Goal: Navigation & Orientation: Understand site structure

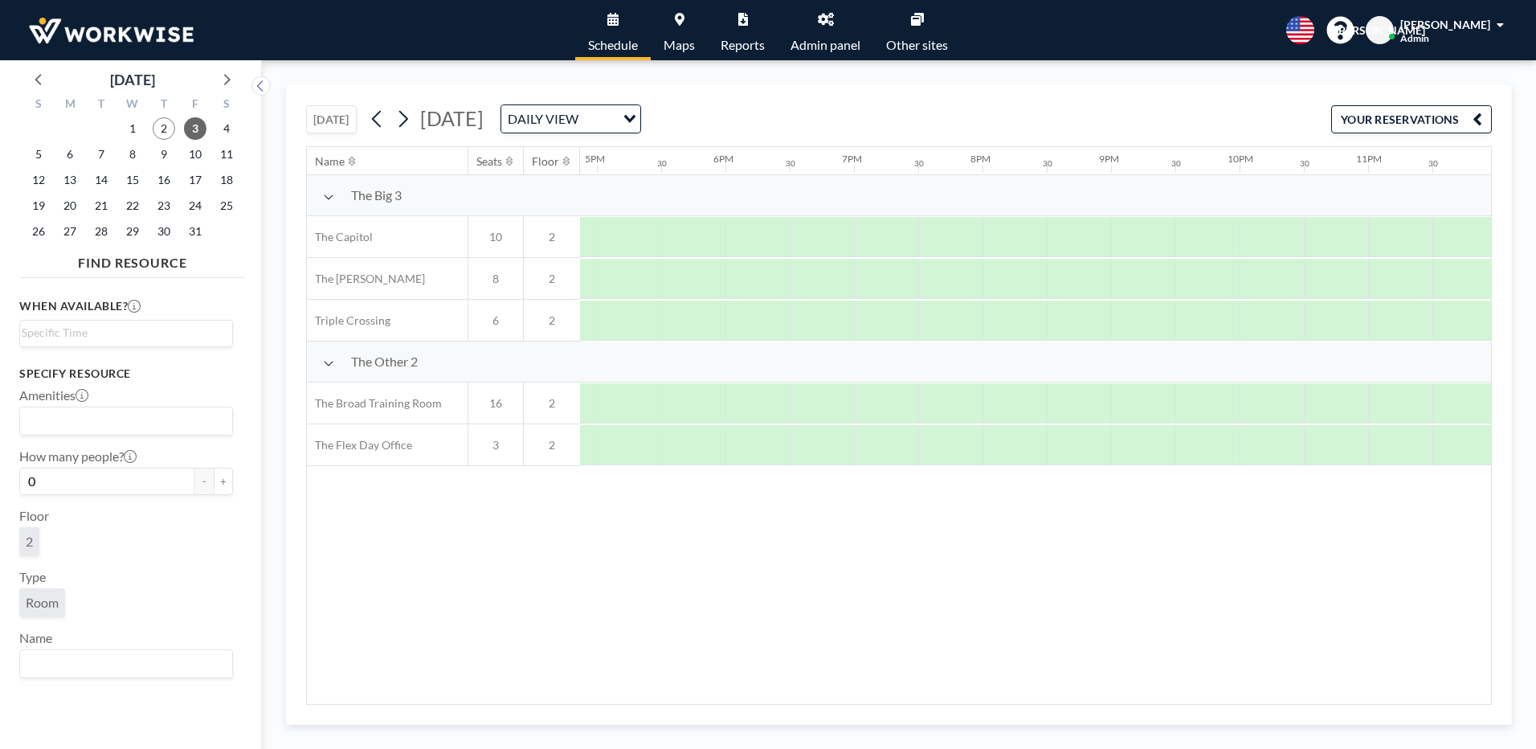
scroll to position [0, 2175]
click at [228, 126] on span "4" at bounding box center [226, 128] width 22 height 22
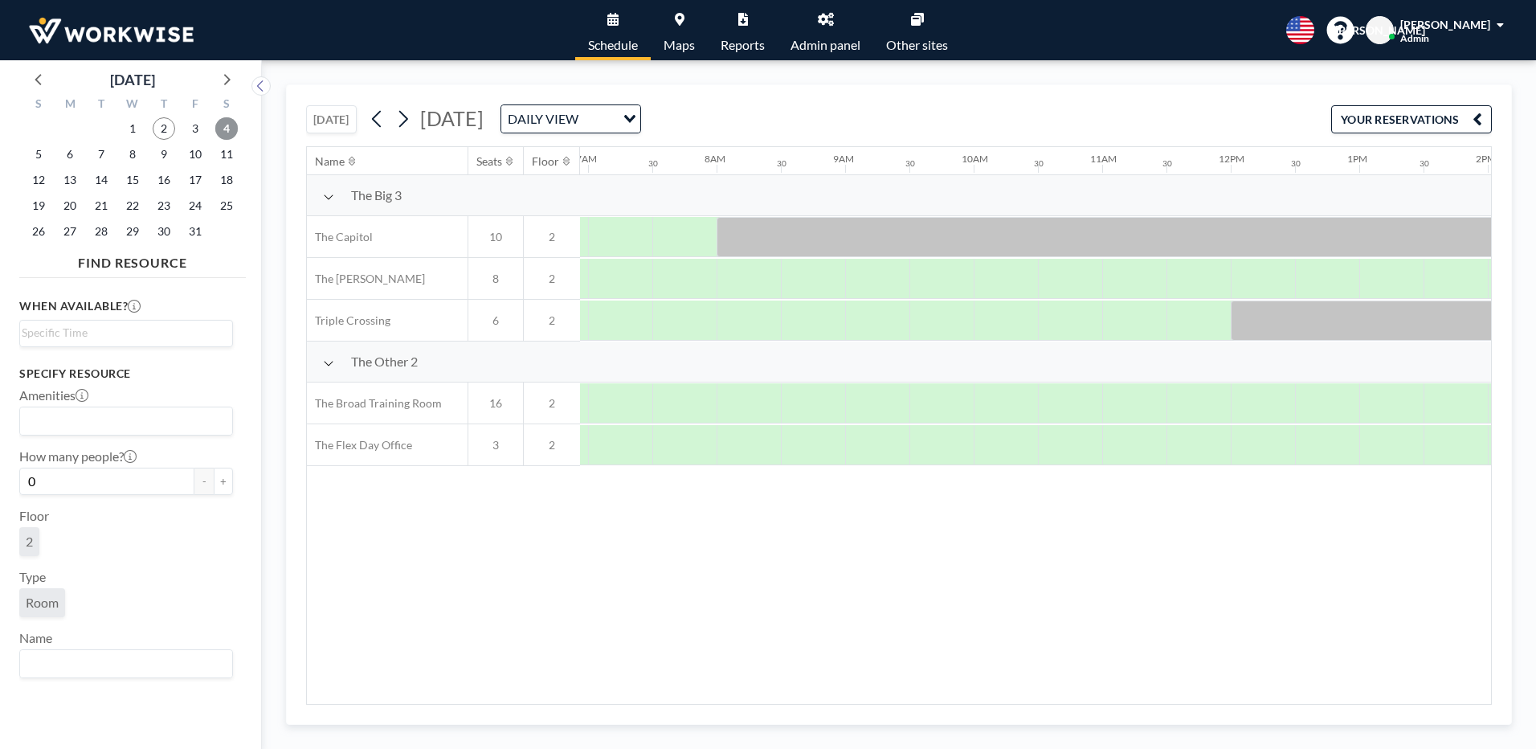
scroll to position [0, 964]
drag, startPoint x: 1131, startPoint y: 581, endPoint x: 1124, endPoint y: 588, distance: 9.7
click at [1131, 581] on div "Name Seats Floor 12AM 30 1AM 30 2AM 30 3AM 30 4AM 30 5AM 30 6AM 30 7AM 30 8AM 3…" at bounding box center [899, 425] width 1184 height 557
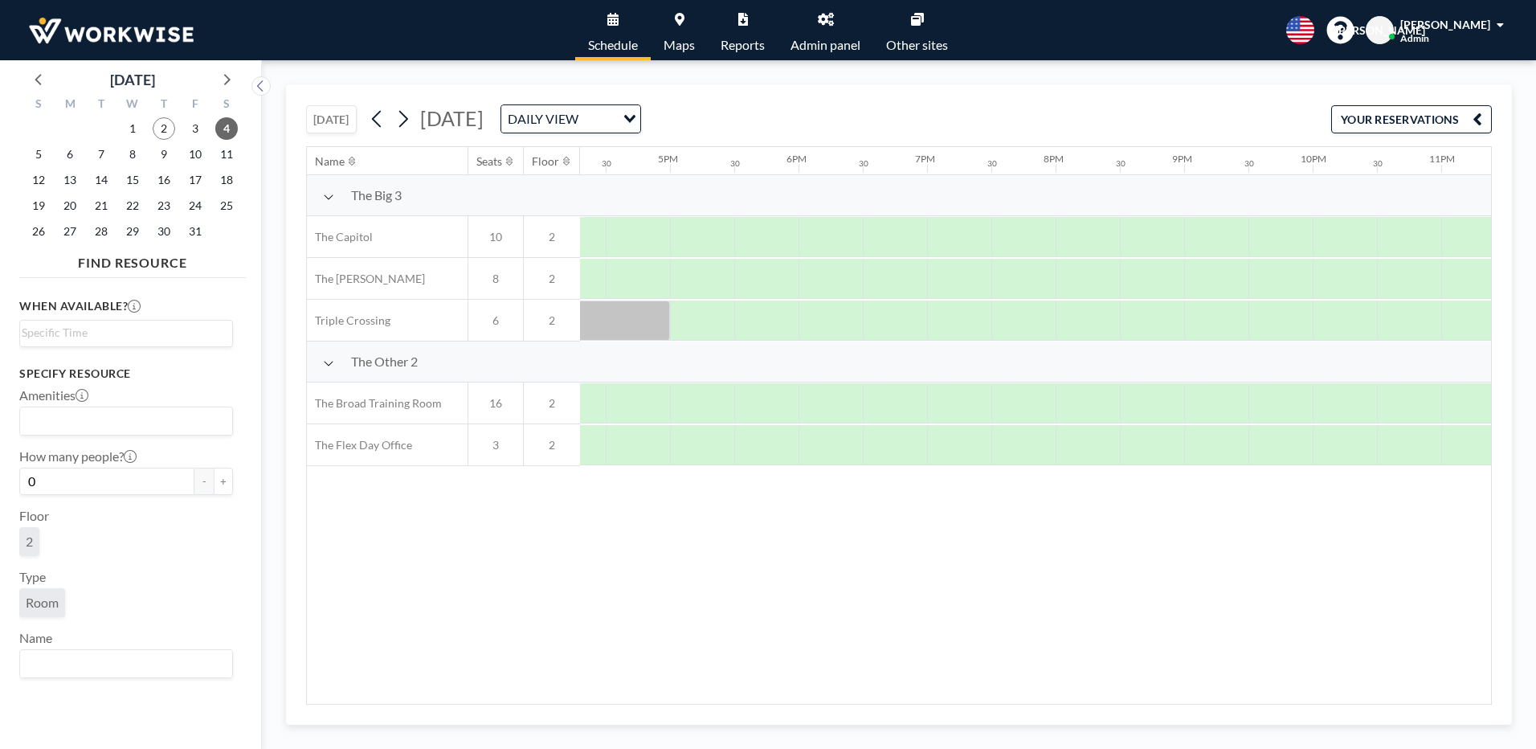
scroll to position [0, 936]
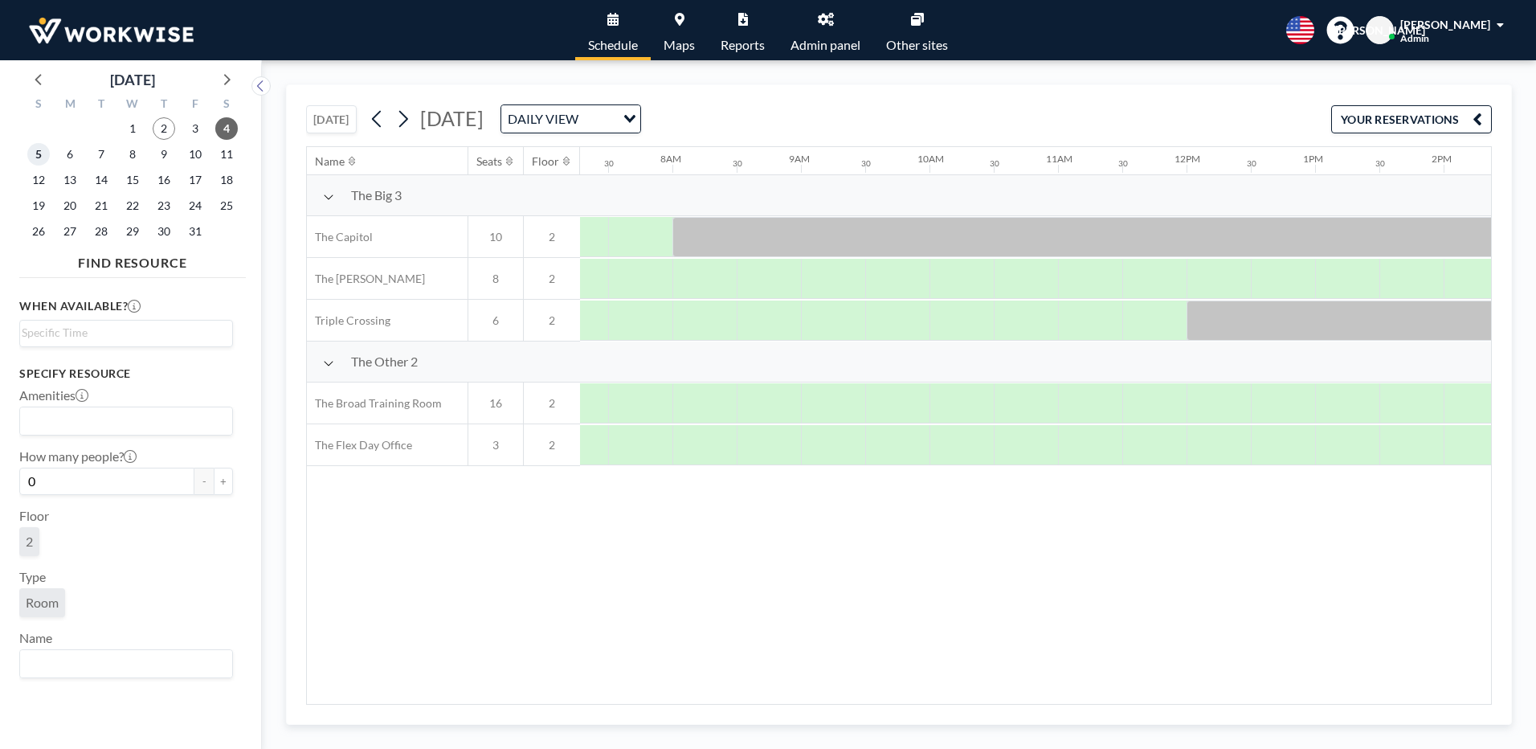
click at [30, 157] on span "5" at bounding box center [38, 154] width 22 height 22
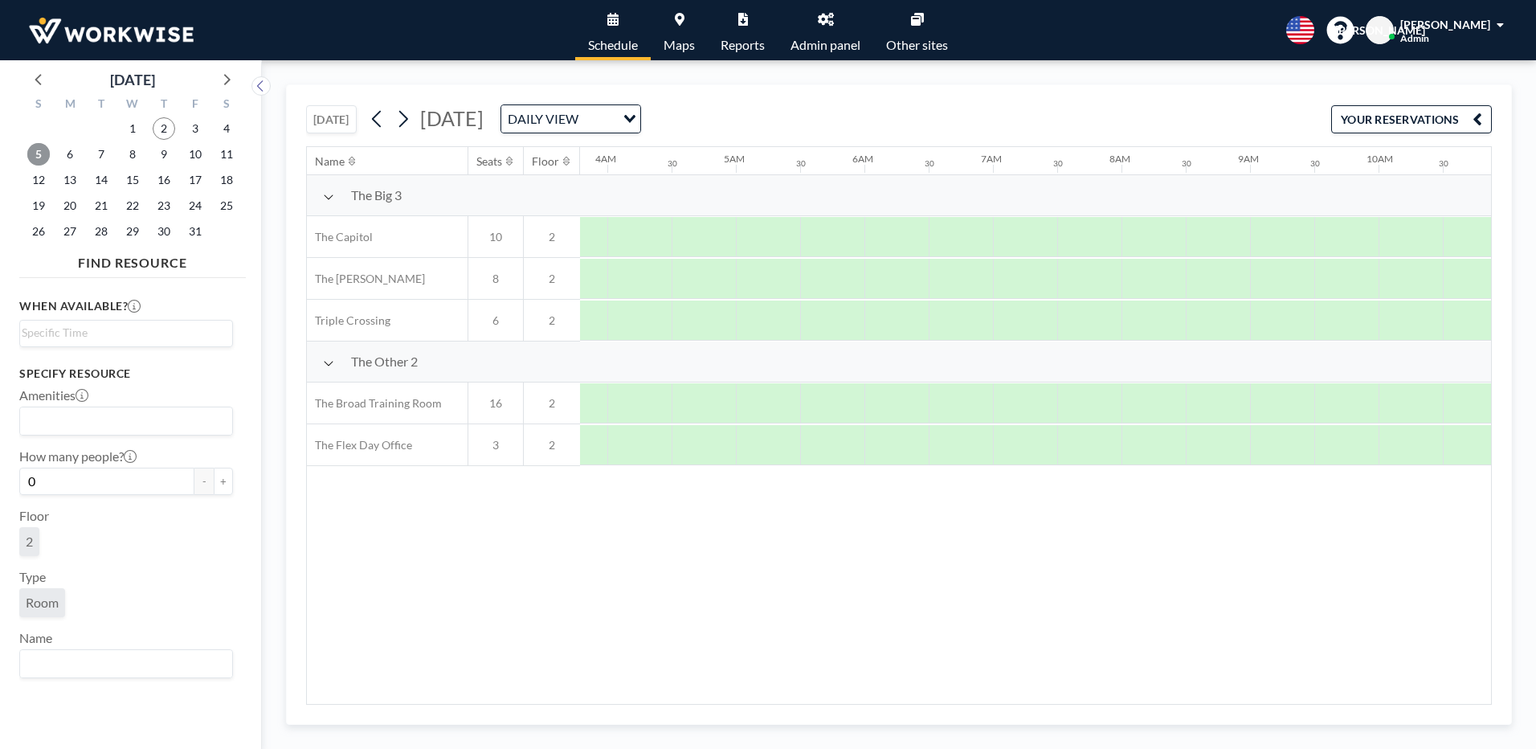
scroll to position [0, 0]
click at [70, 149] on span "6" at bounding box center [70, 154] width 22 height 22
click at [97, 151] on span "7" at bounding box center [101, 154] width 22 height 22
click at [128, 152] on span "8" at bounding box center [132, 154] width 22 height 22
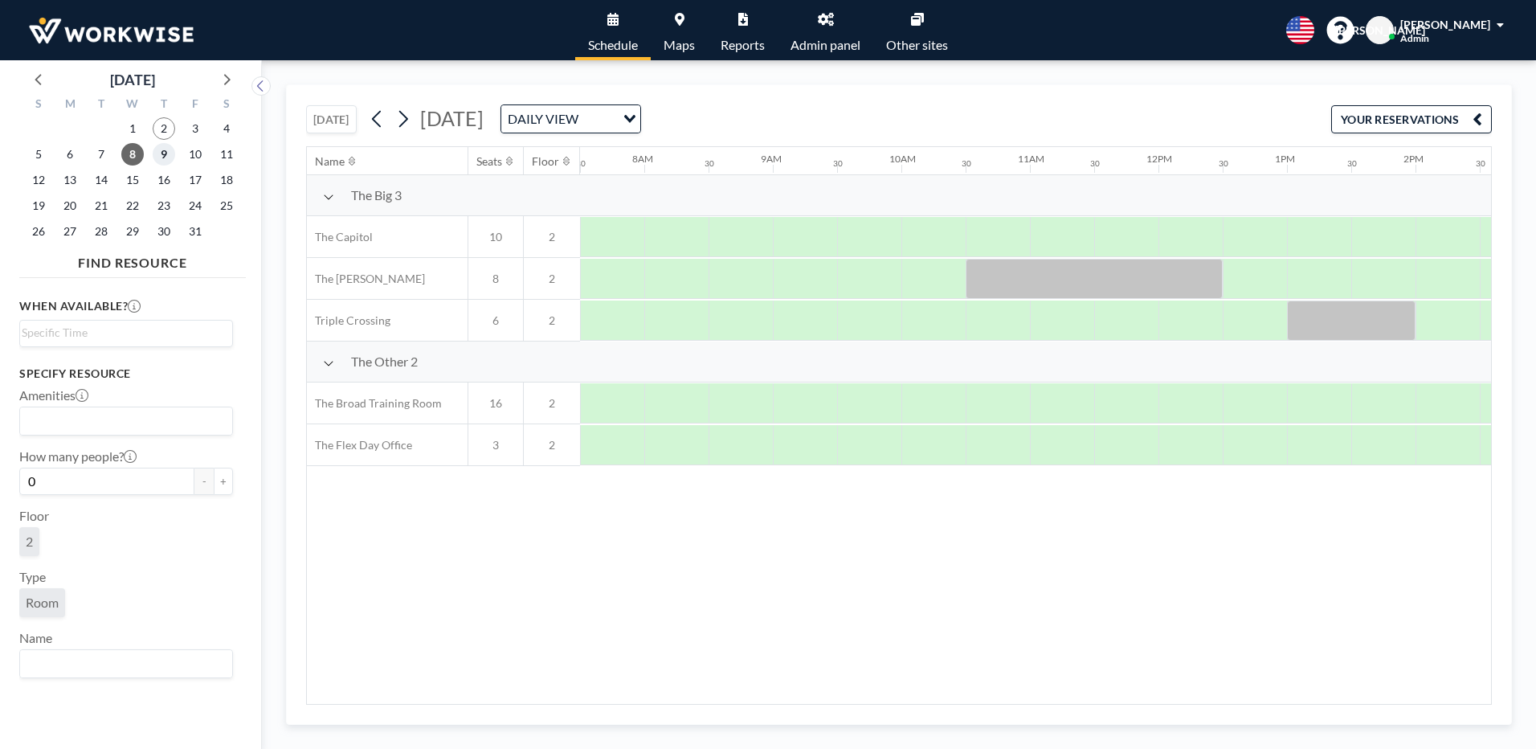
click at [164, 156] on span "9" at bounding box center [164, 154] width 22 height 22
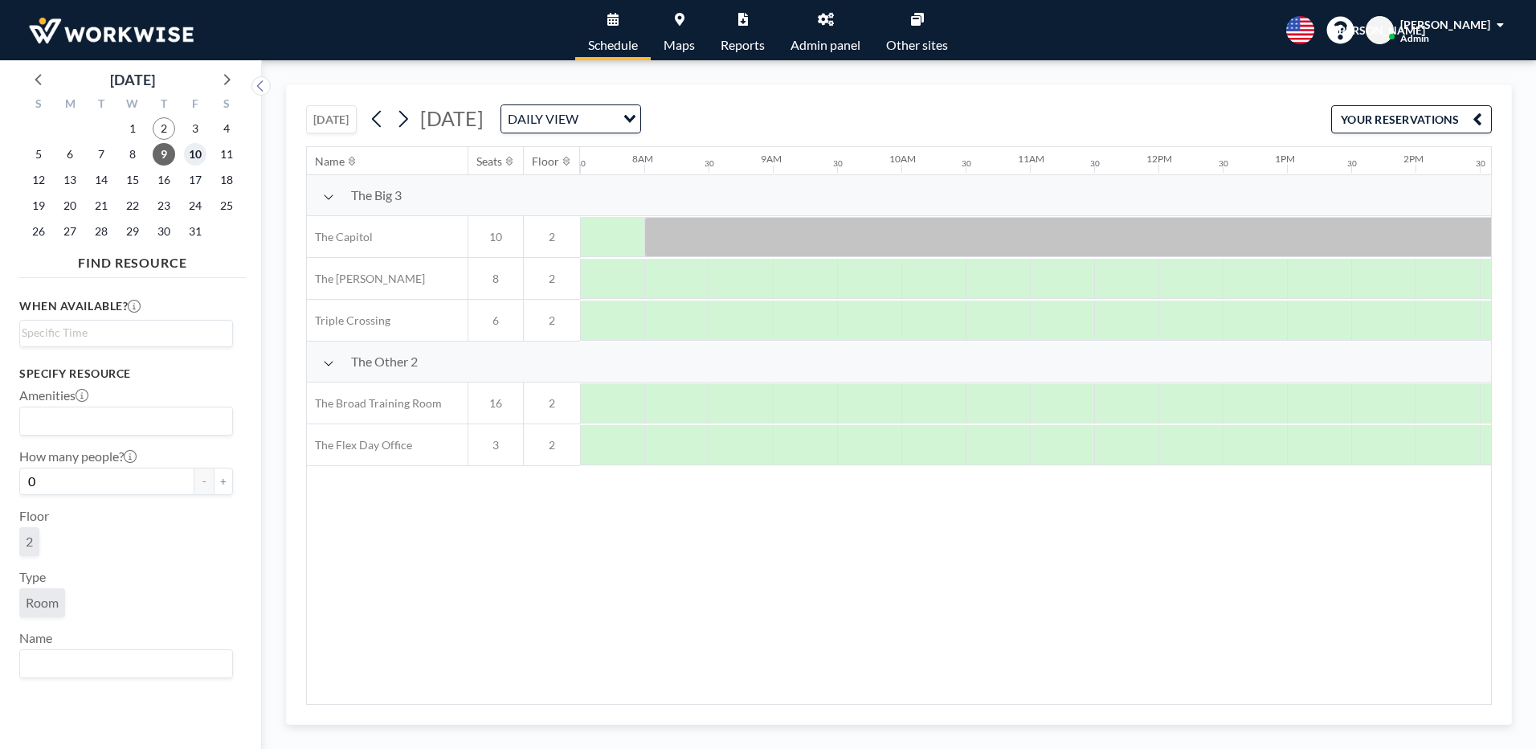
click at [200, 160] on span "10" at bounding box center [195, 154] width 22 height 22
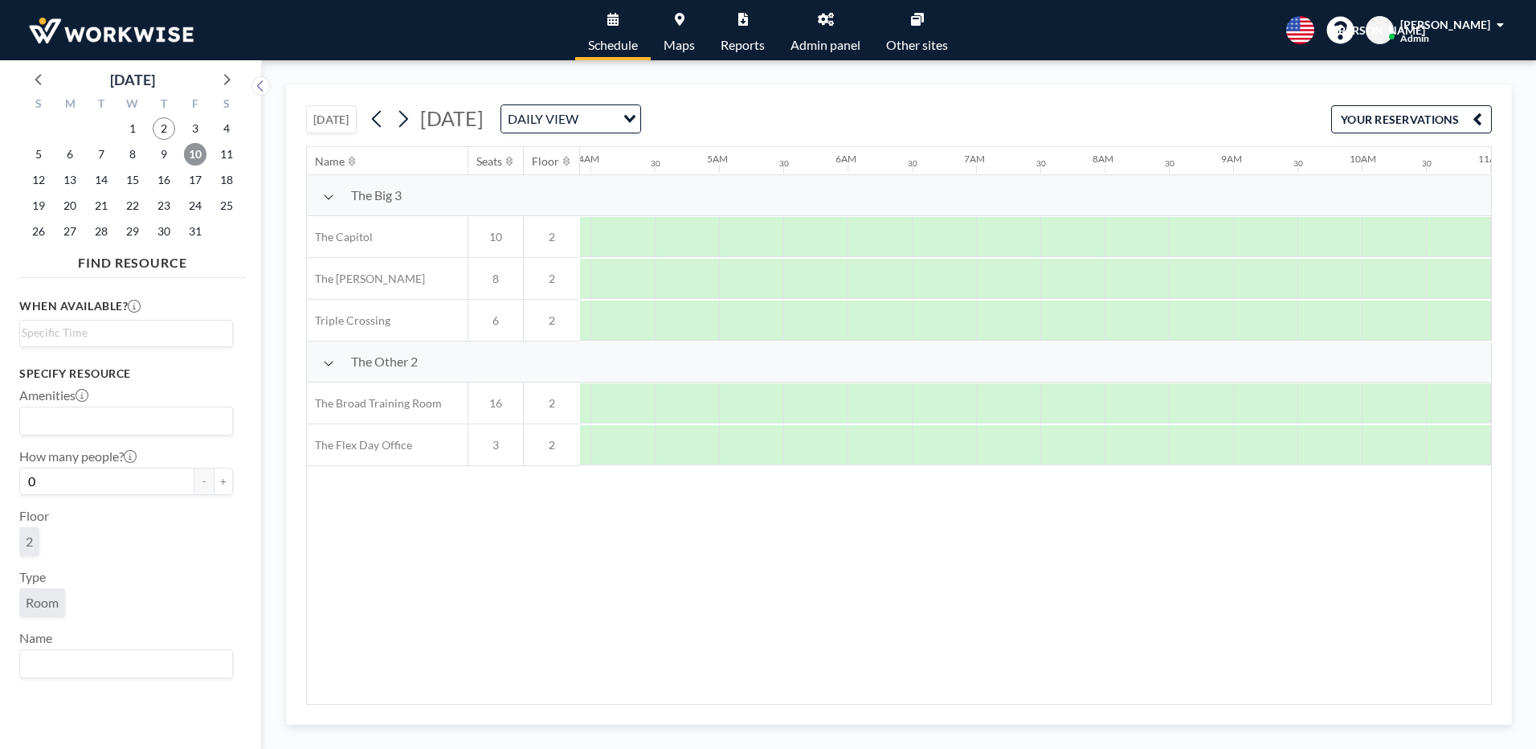
scroll to position [0, 59]
click at [221, 153] on span "11" at bounding box center [226, 154] width 22 height 22
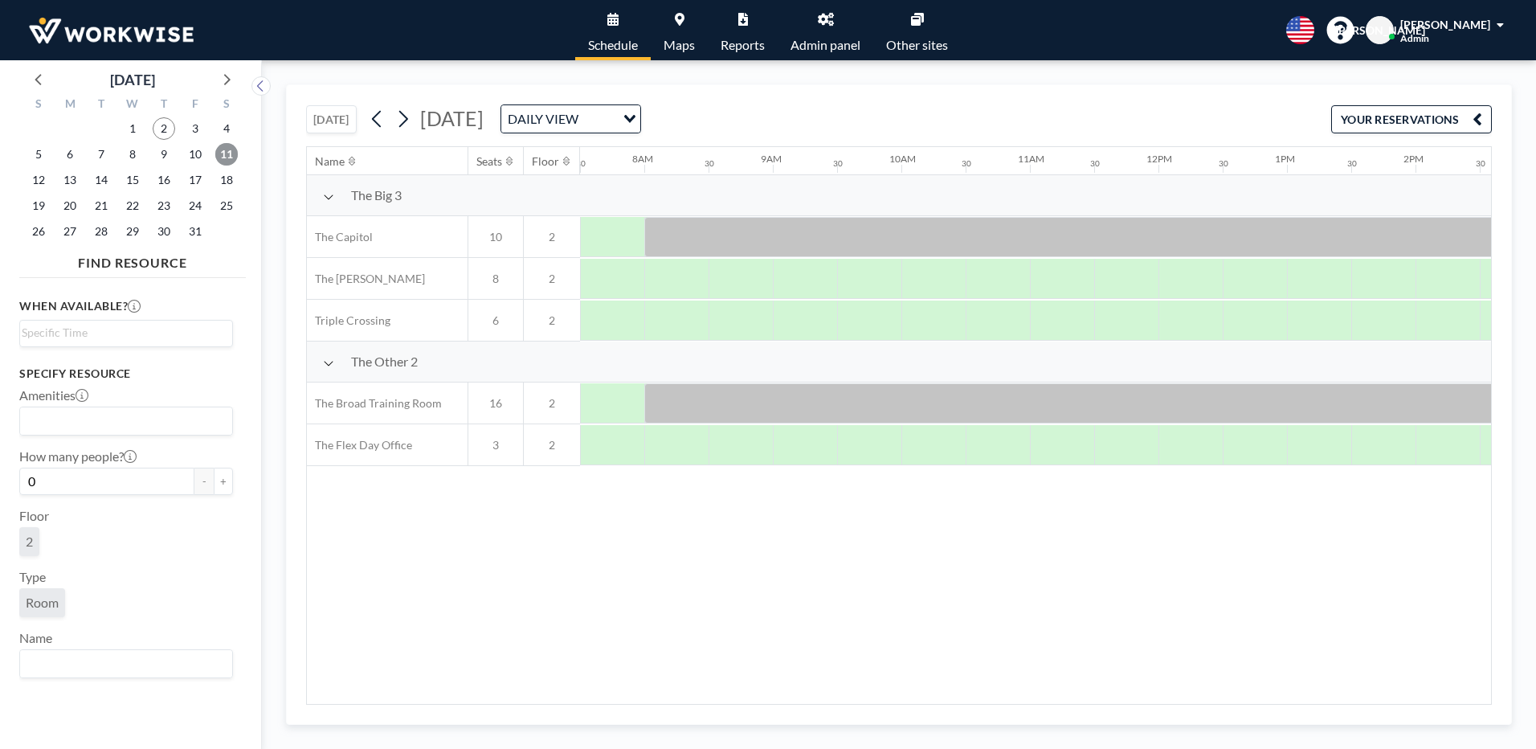
scroll to position [0, 317]
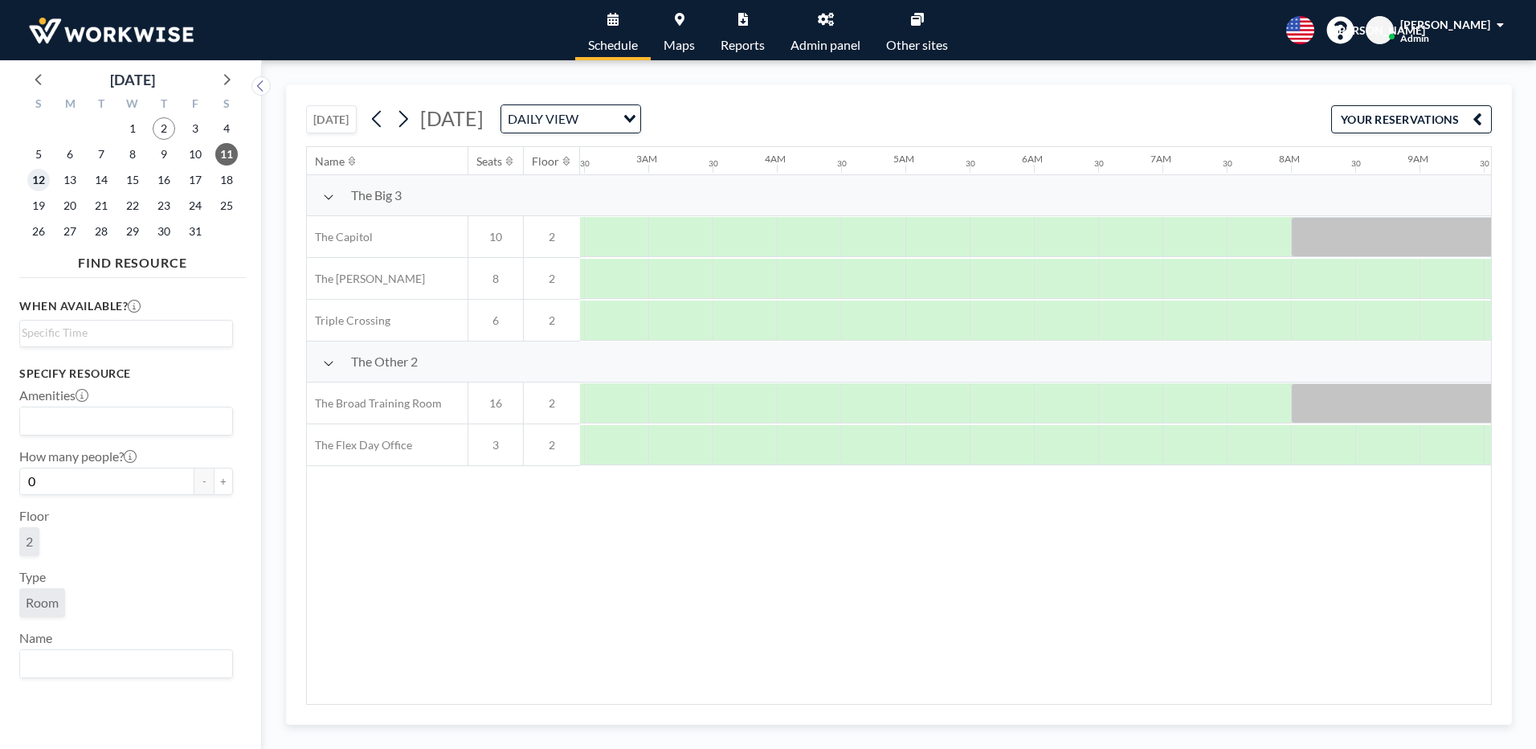
click at [35, 188] on span "12" at bounding box center [38, 180] width 22 height 22
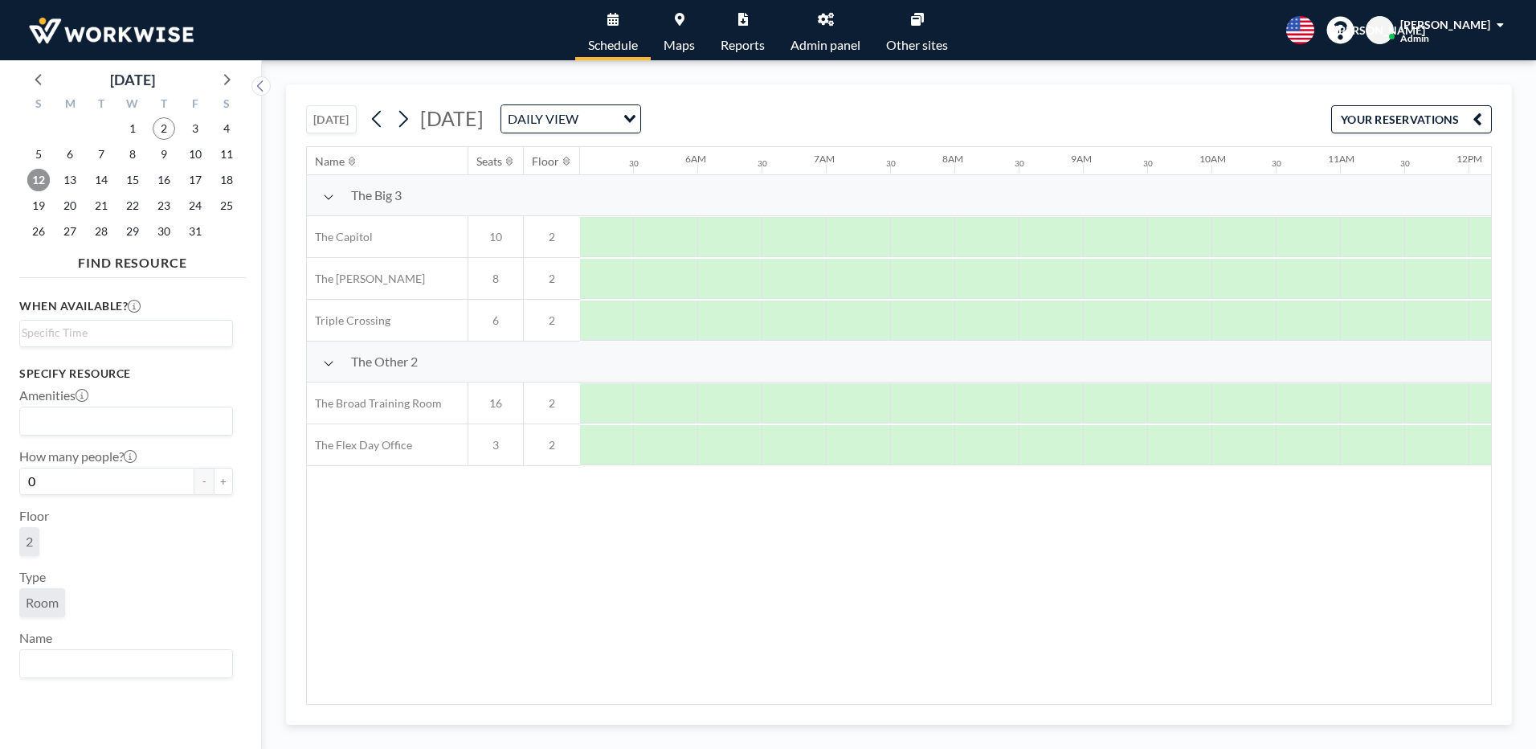
scroll to position [0, 964]
click at [61, 186] on span "13" at bounding box center [70, 180] width 22 height 22
click at [229, 177] on span "18" at bounding box center [226, 180] width 22 height 22
